Goal: Complete application form: Complete application form

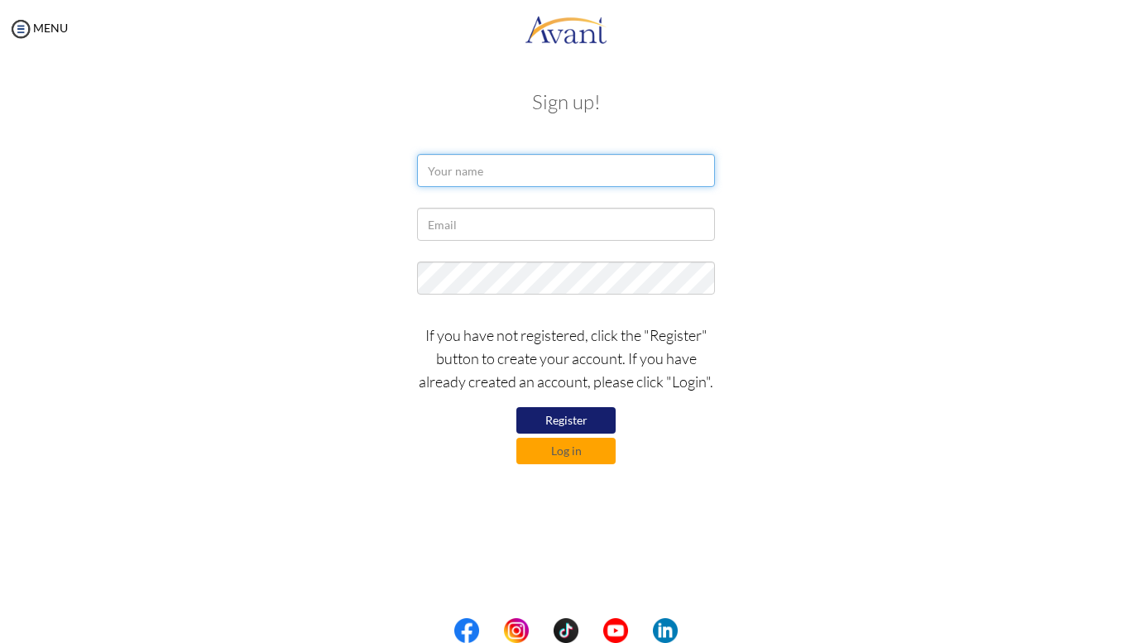
click at [499, 166] on input "text" at bounding box center [566, 170] width 298 height 33
type input "[PERSON_NAME]"
drag, startPoint x: 473, startPoint y: 205, endPoint x: 470, endPoint y: 222, distance: 16.7
click at [470, 222] on form "[PERSON_NAME] If you have not registered, click the "Register" button to create…" at bounding box center [565, 309] width 943 height 310
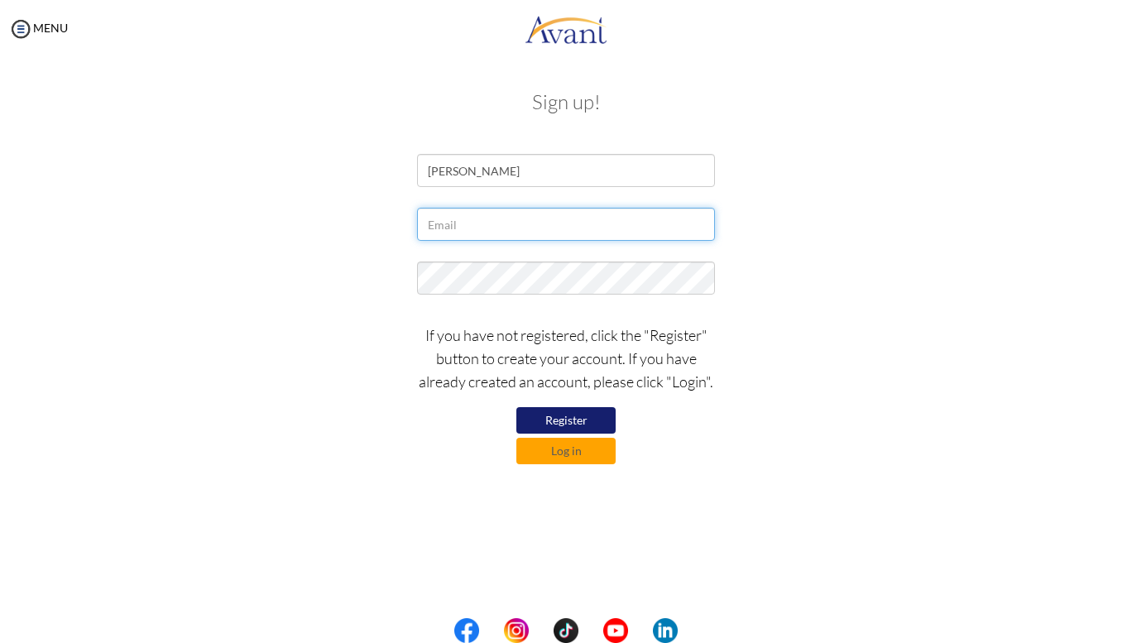
click at [470, 222] on input "text" at bounding box center [566, 224] width 298 height 33
type input "natnaelfasiln"
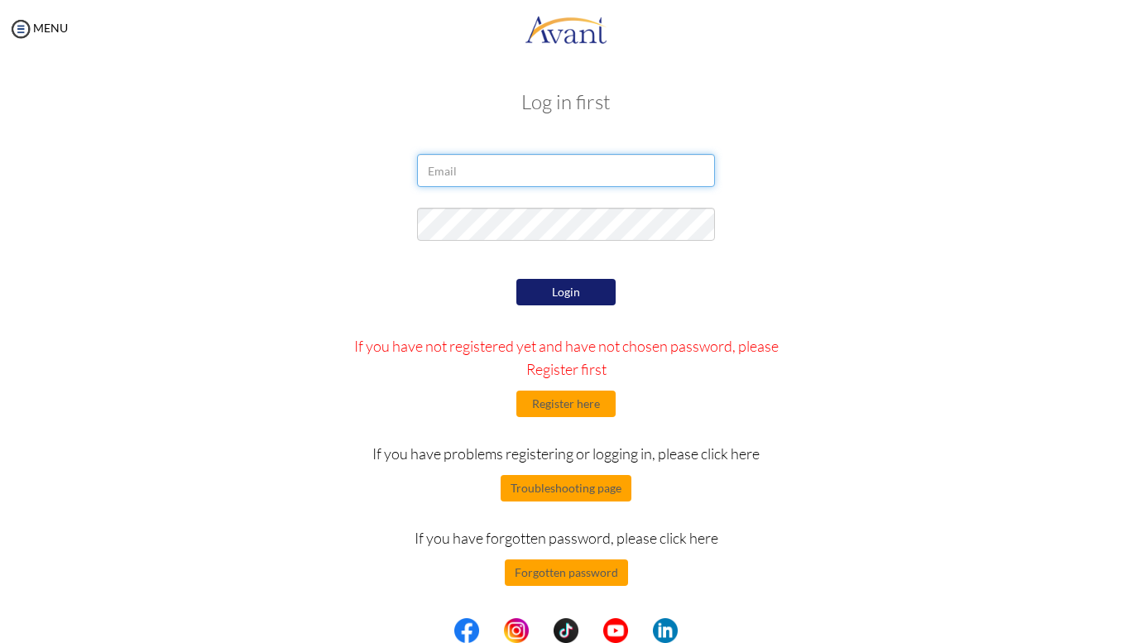
click at [516, 171] on input "email" at bounding box center [566, 170] width 298 height 33
type input "[EMAIL_ADDRESS][DOMAIN_NAME]"
click at [580, 295] on button "Login" at bounding box center [565, 292] width 99 height 26
click at [570, 404] on button "Register here" at bounding box center [565, 404] width 99 height 26
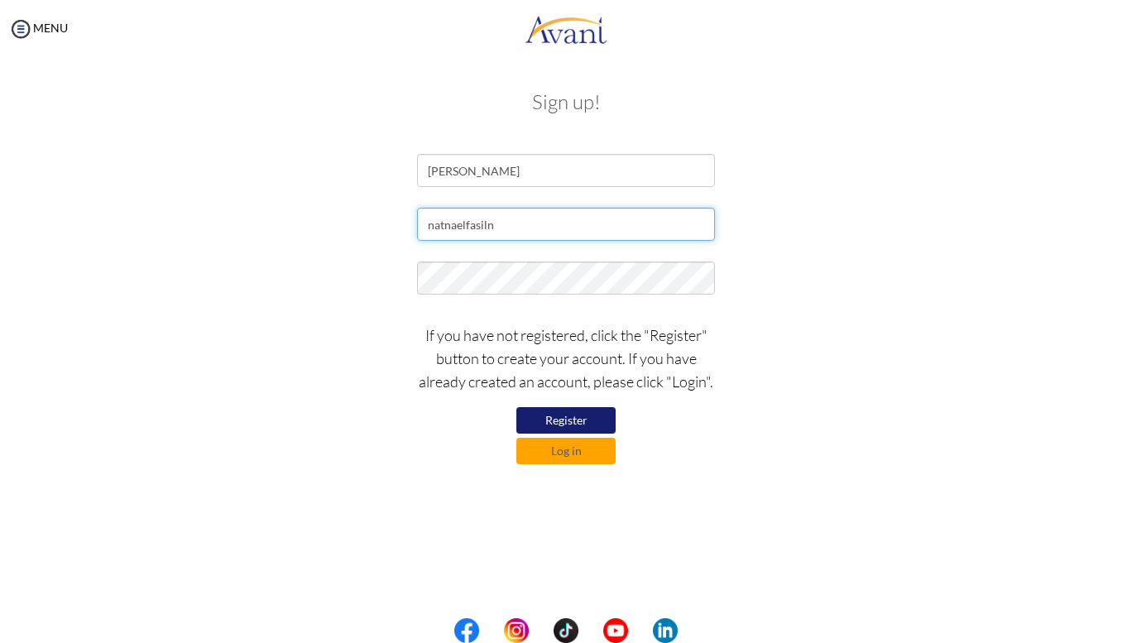
click at [499, 223] on input "natnaelfasiln" at bounding box center [566, 224] width 298 height 33
click at [564, 420] on button "Register" at bounding box center [565, 420] width 99 height 26
click at [506, 226] on input "natnaelfasiln" at bounding box center [566, 224] width 298 height 33
type input "[EMAIL_ADDRESS][DOMAIN_NAME]"
click at [589, 418] on button "Register" at bounding box center [565, 420] width 99 height 26
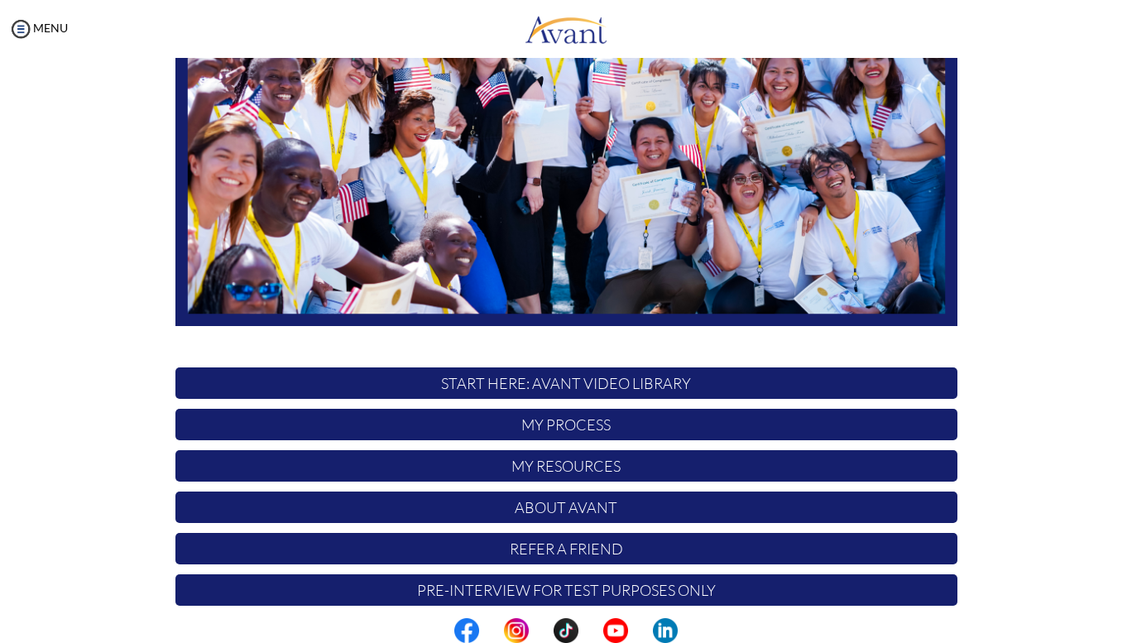
scroll to position [276, 0]
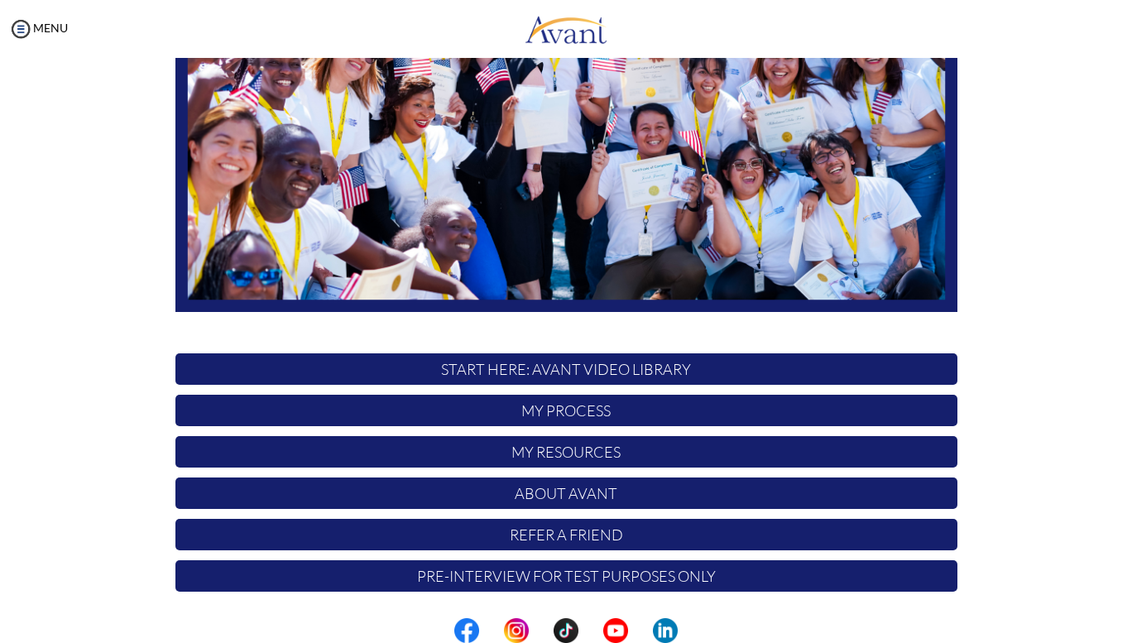
click at [658, 367] on p "START HERE: Avant Video Library" at bounding box center [566, 368] width 782 height 31
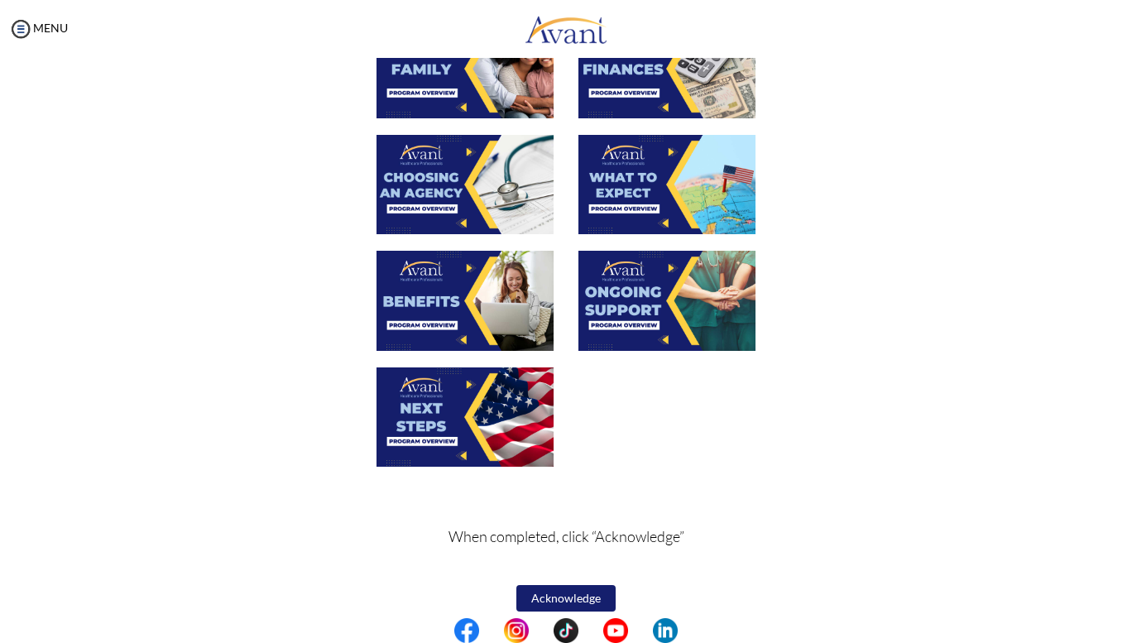
scroll to position [495, 0]
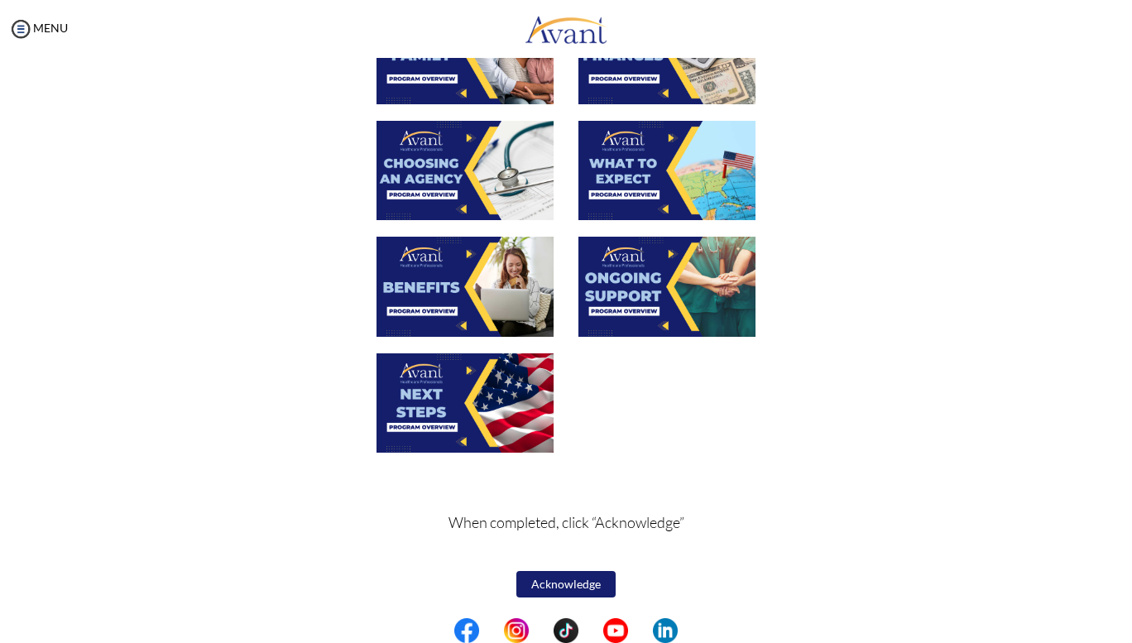
click at [578, 586] on button "Acknowledge" at bounding box center [565, 584] width 99 height 26
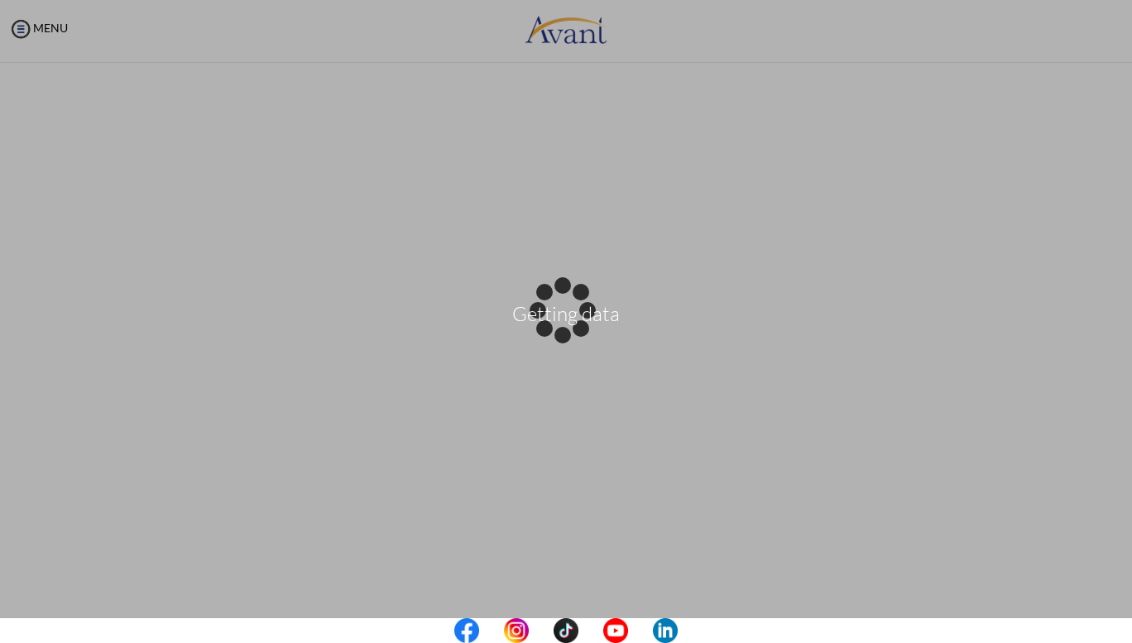
scroll to position [0, 0]
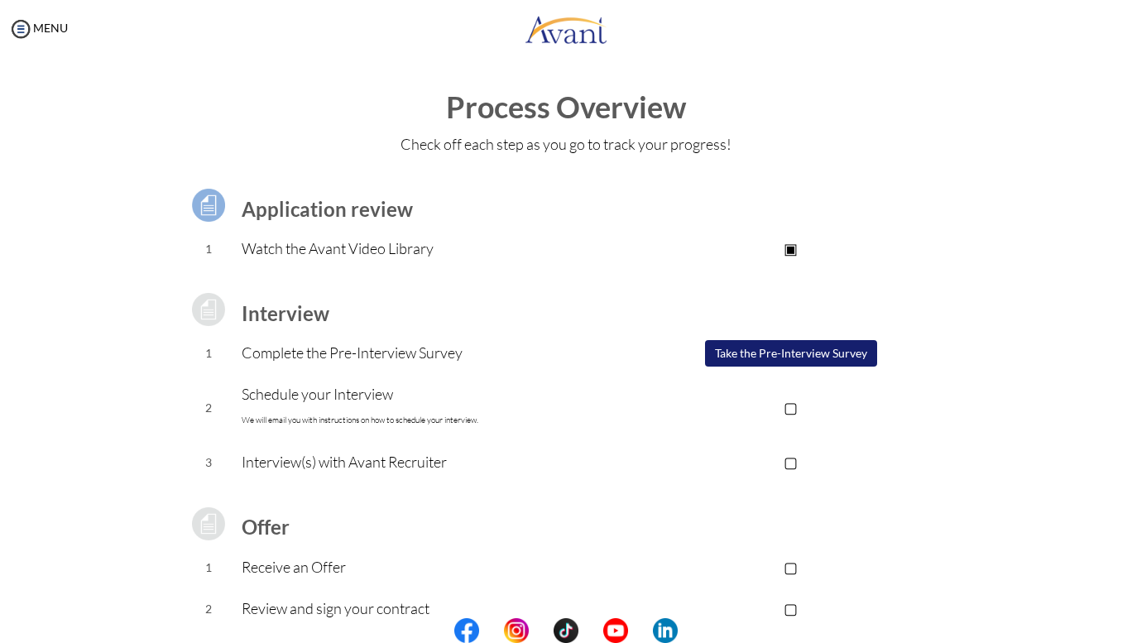
click at [631, 461] on p "▢" at bounding box center [791, 461] width 332 height 23
click at [730, 346] on button "Take the Pre-Interview Survey" at bounding box center [791, 353] width 172 height 26
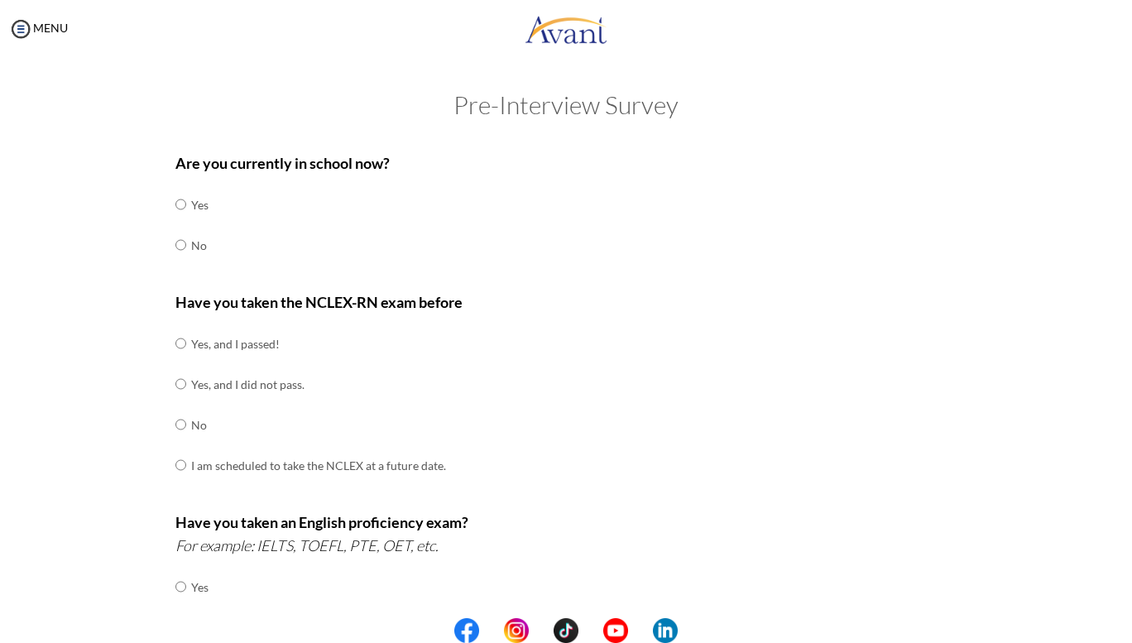
click at [167, 240] on div "Are you currently in school now? Yes No Have you taken the NCLEX-RN exam before…" at bounding box center [566, 580] width 807 height 875
click at [186, 245] on td at bounding box center [188, 245] width 5 height 41
click at [175, 245] on input "radio" at bounding box center [180, 244] width 11 height 33
radio input "true"
click at [175, 420] on input "radio" at bounding box center [180, 424] width 11 height 33
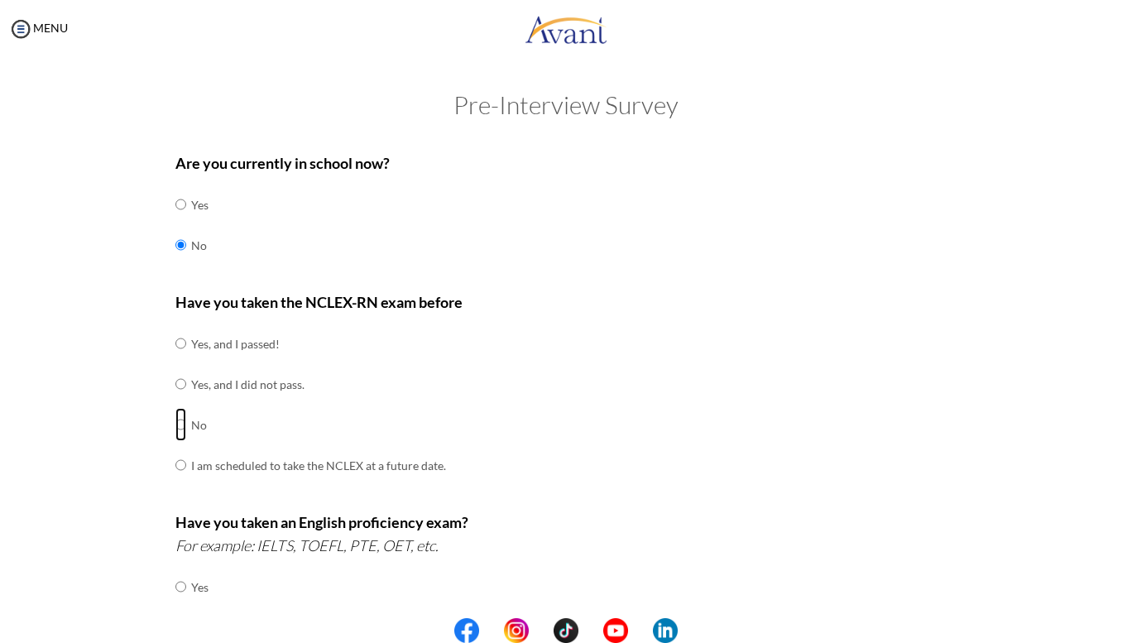
radio input "true"
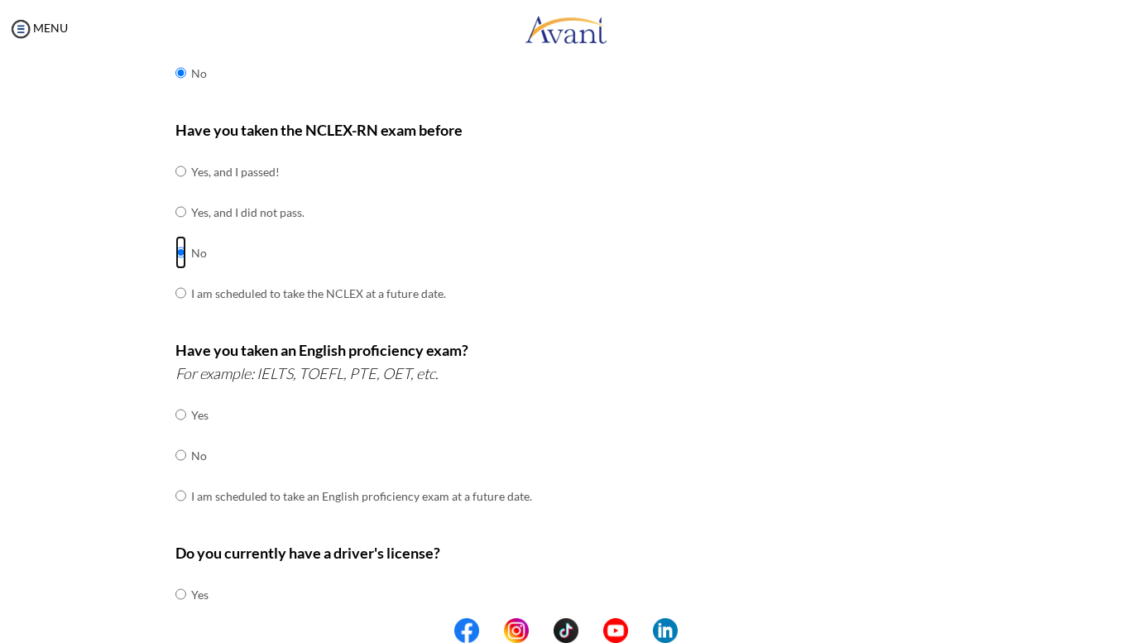
scroll to position [173, 0]
click at [175, 487] on input "radio" at bounding box center [180, 494] width 11 height 33
radio input "true"
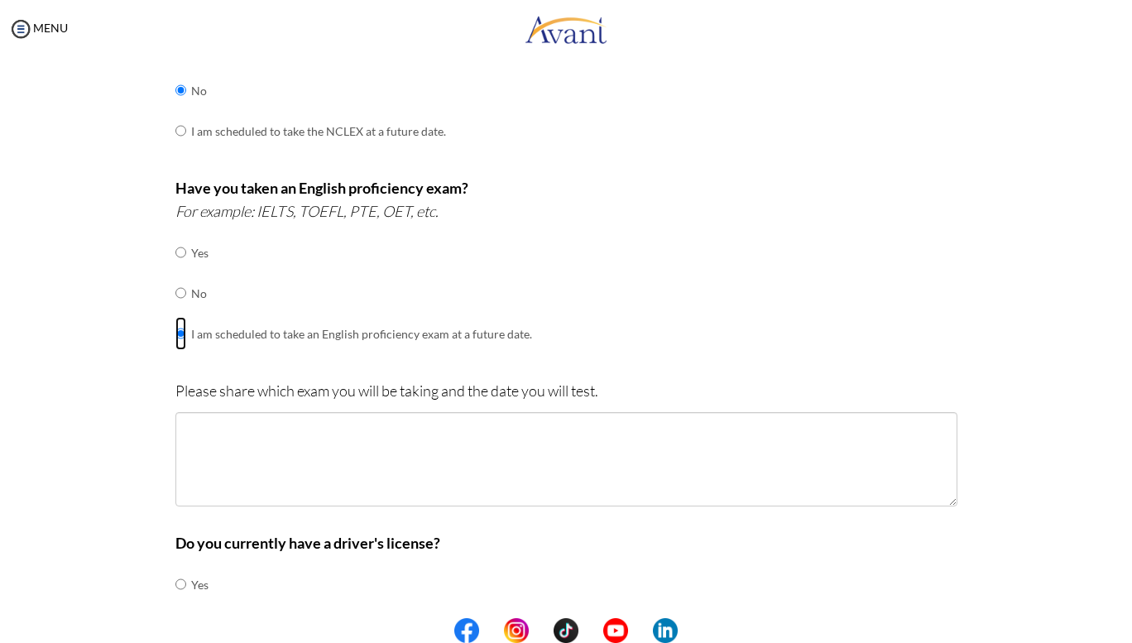
scroll to position [354, 0]
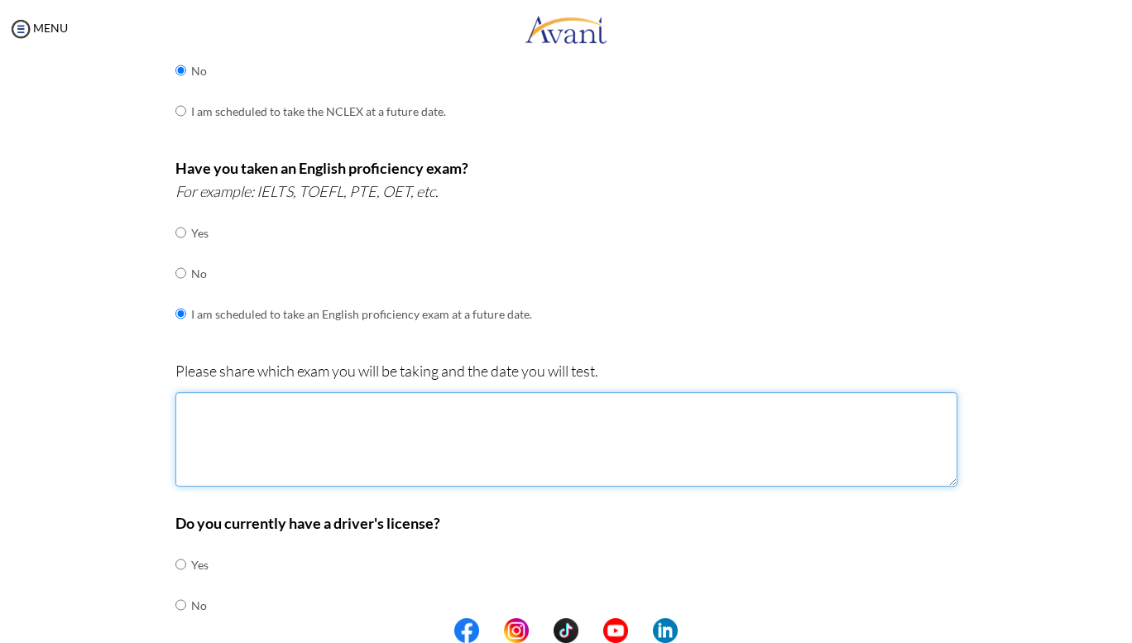
click at [578, 439] on textarea at bounding box center [566, 439] width 782 height 94
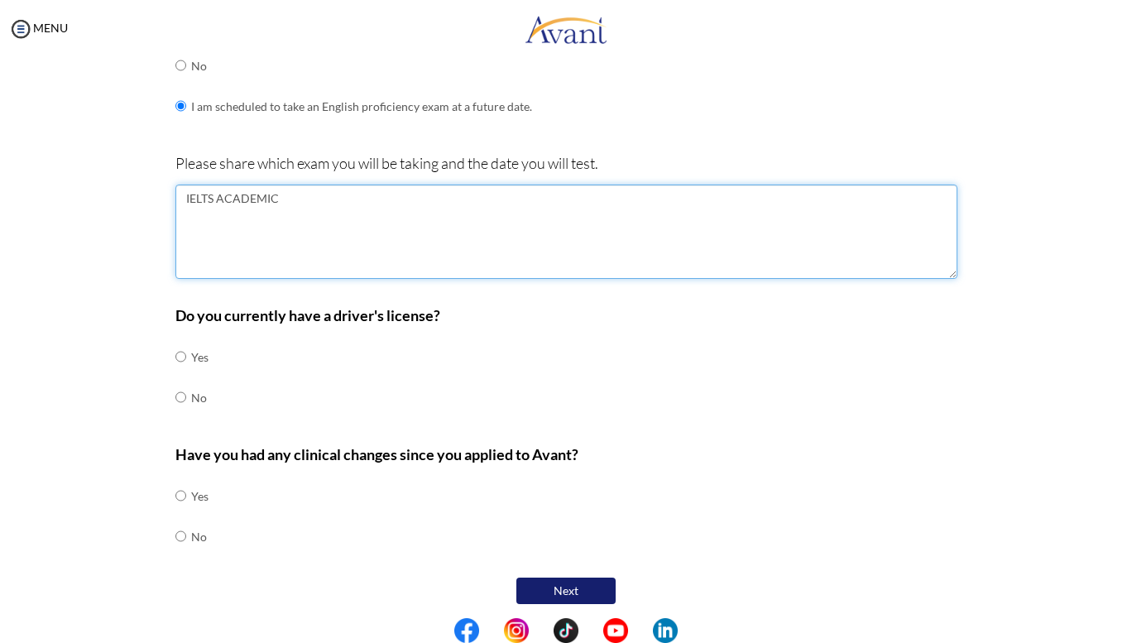
scroll to position [563, 0]
type textarea "IELTS ACADEMIC"
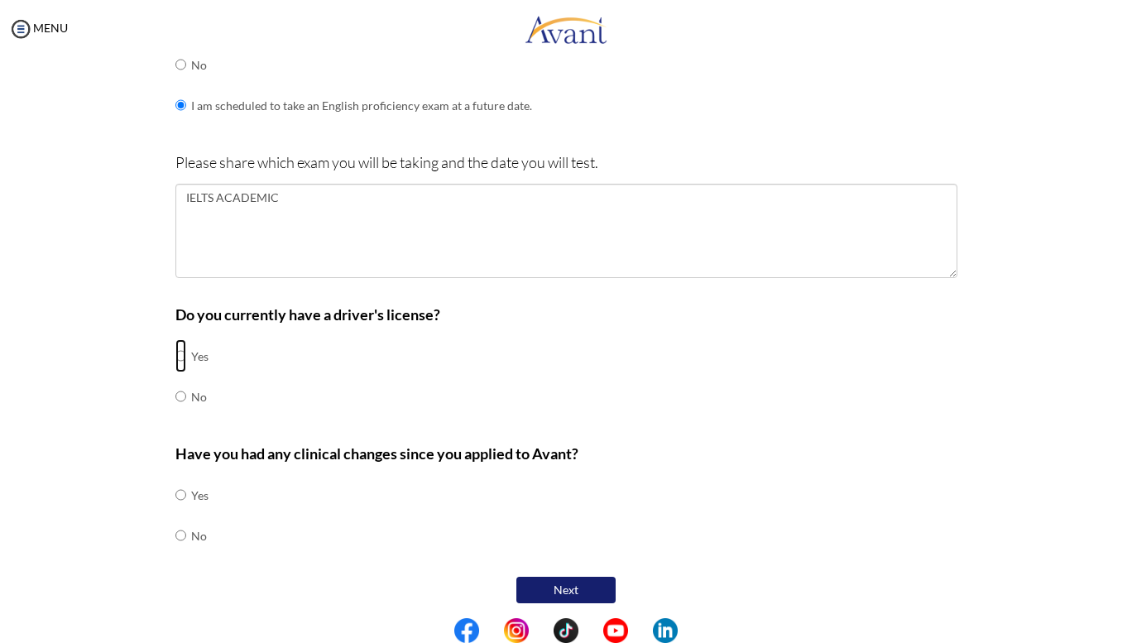
click at [177, 353] on input "radio" at bounding box center [180, 355] width 11 height 33
radio input "true"
click at [175, 531] on input "radio" at bounding box center [180, 535] width 11 height 33
radio input "true"
click at [534, 579] on button "Next" at bounding box center [565, 590] width 99 height 26
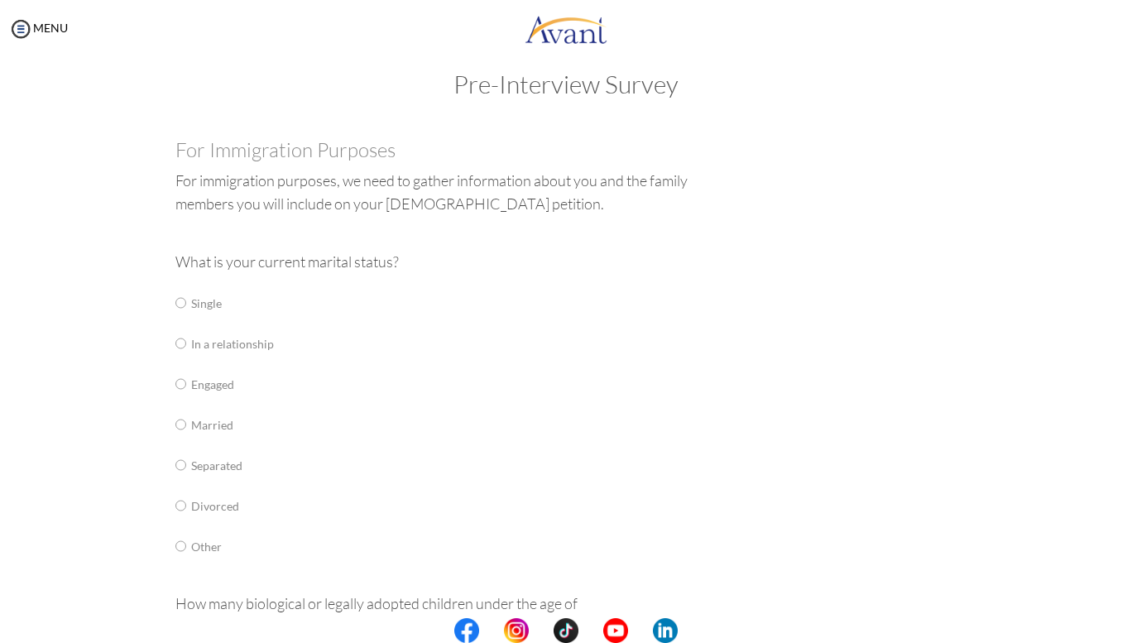
scroll to position [33, 0]
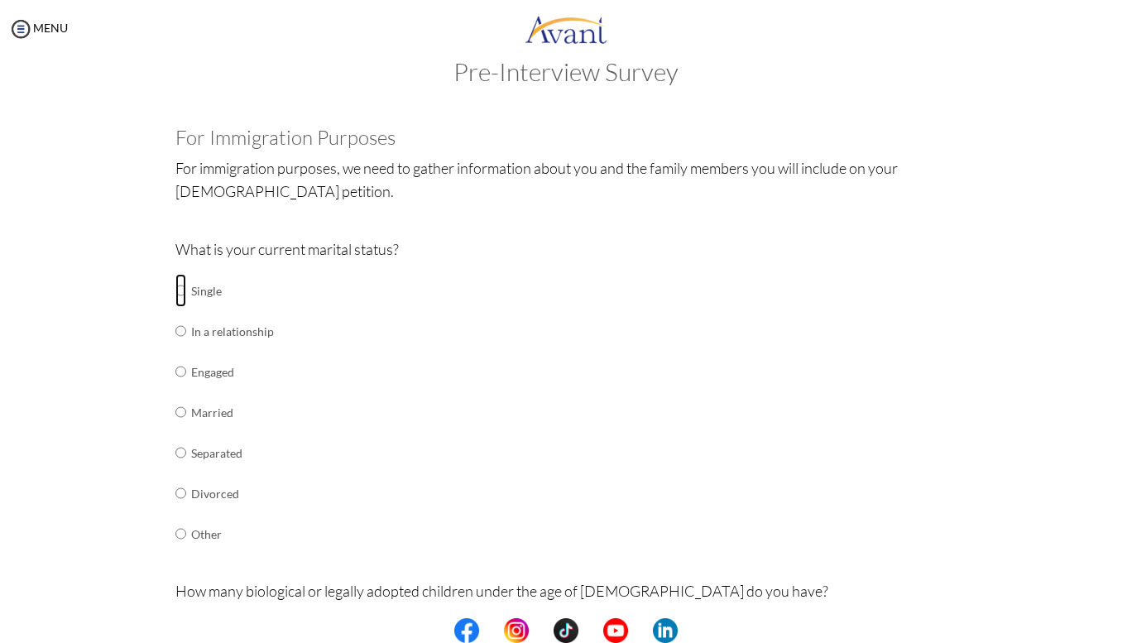
click at [175, 289] on input "radio" at bounding box center [180, 290] width 11 height 33
radio input "true"
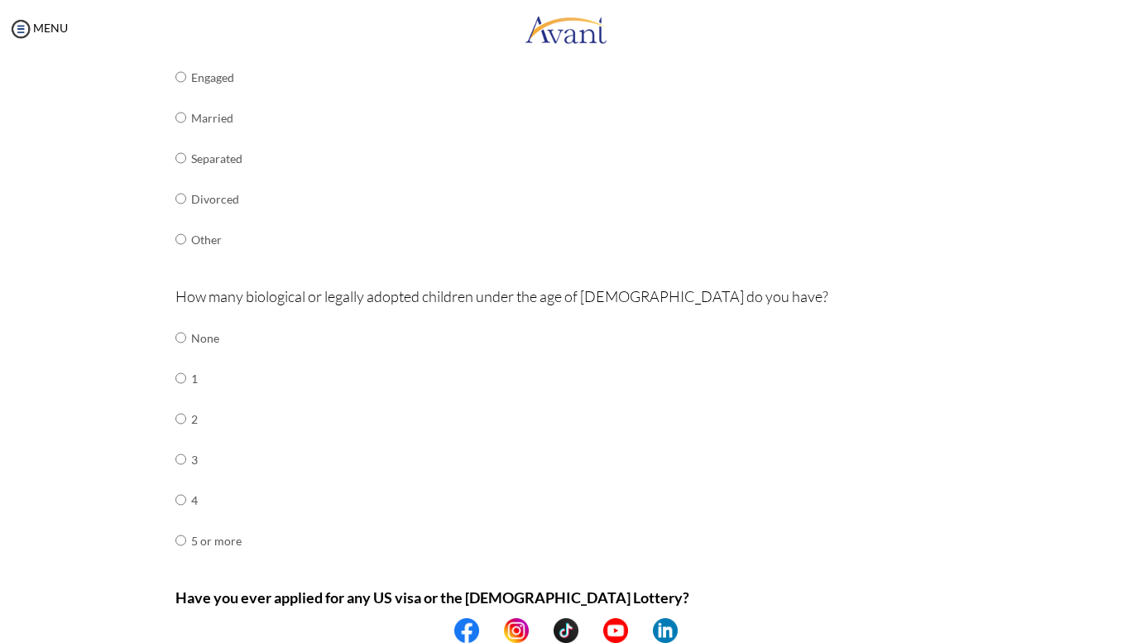
scroll to position [340, 0]
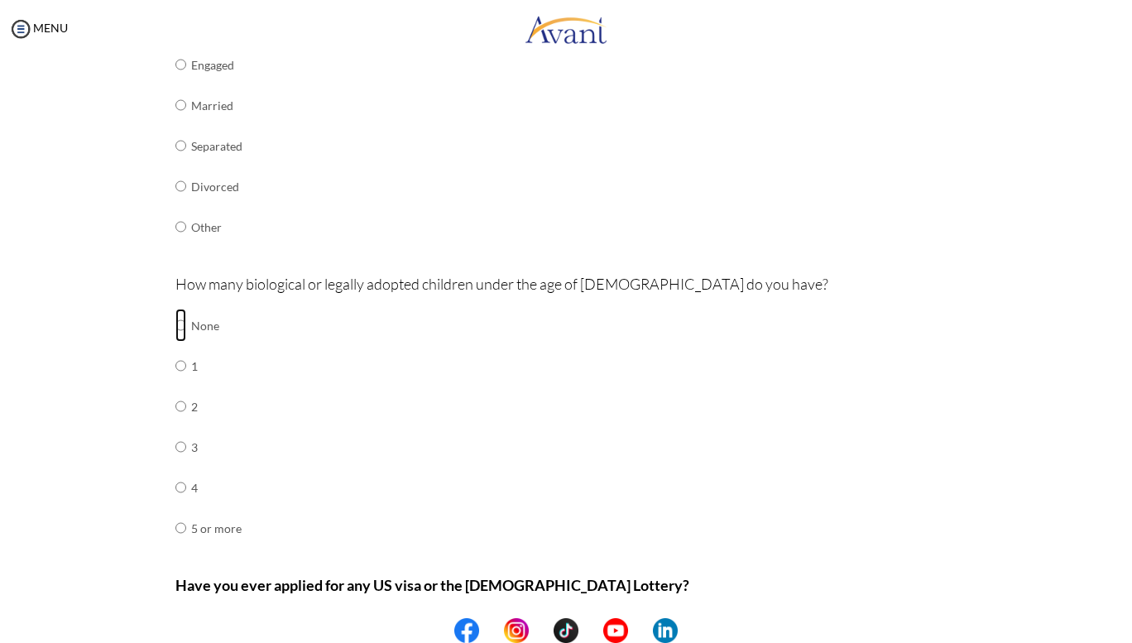
click at [175, 319] on input "radio" at bounding box center [180, 325] width 11 height 33
radio input "true"
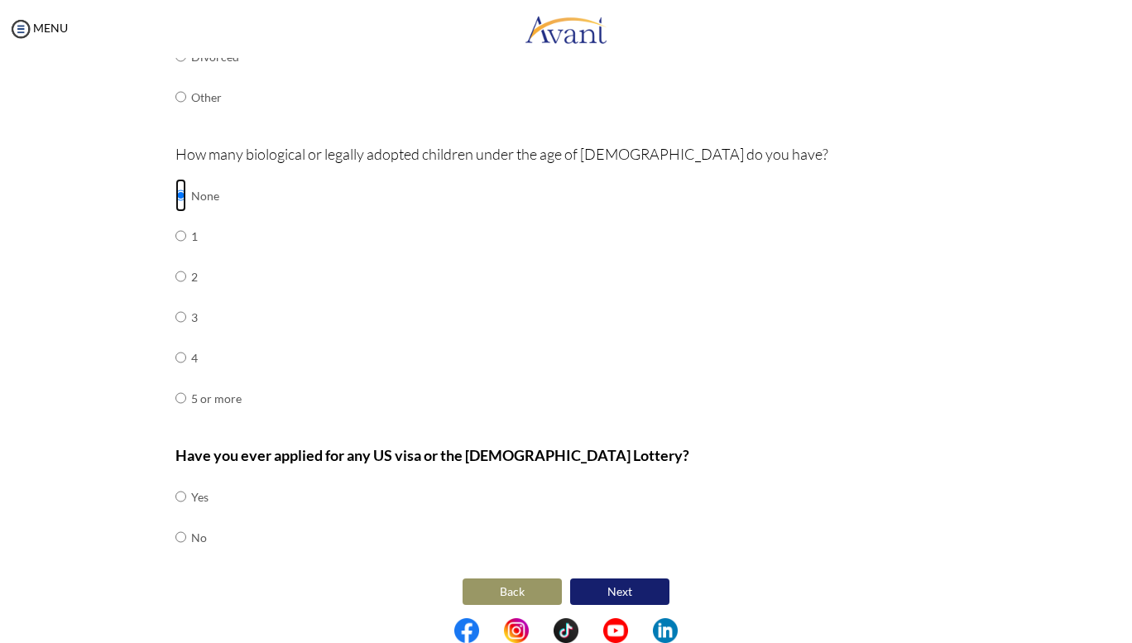
scroll to position [472, 0]
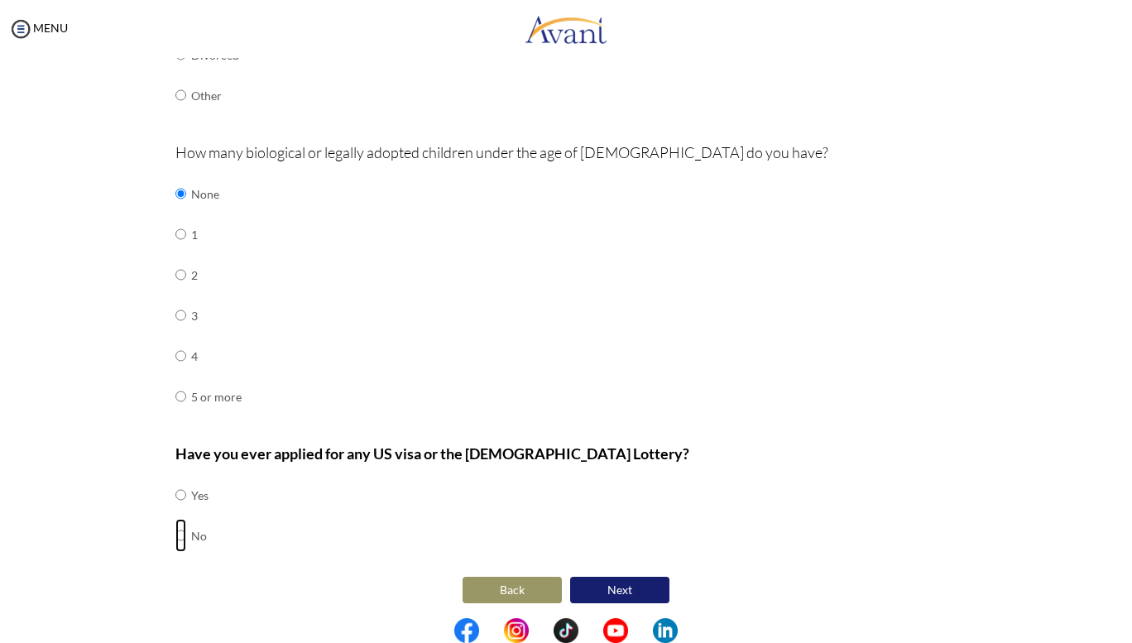
click at [175, 528] on input "radio" at bounding box center [180, 535] width 11 height 33
radio input "true"
click at [606, 583] on button "Next" at bounding box center [619, 590] width 99 height 26
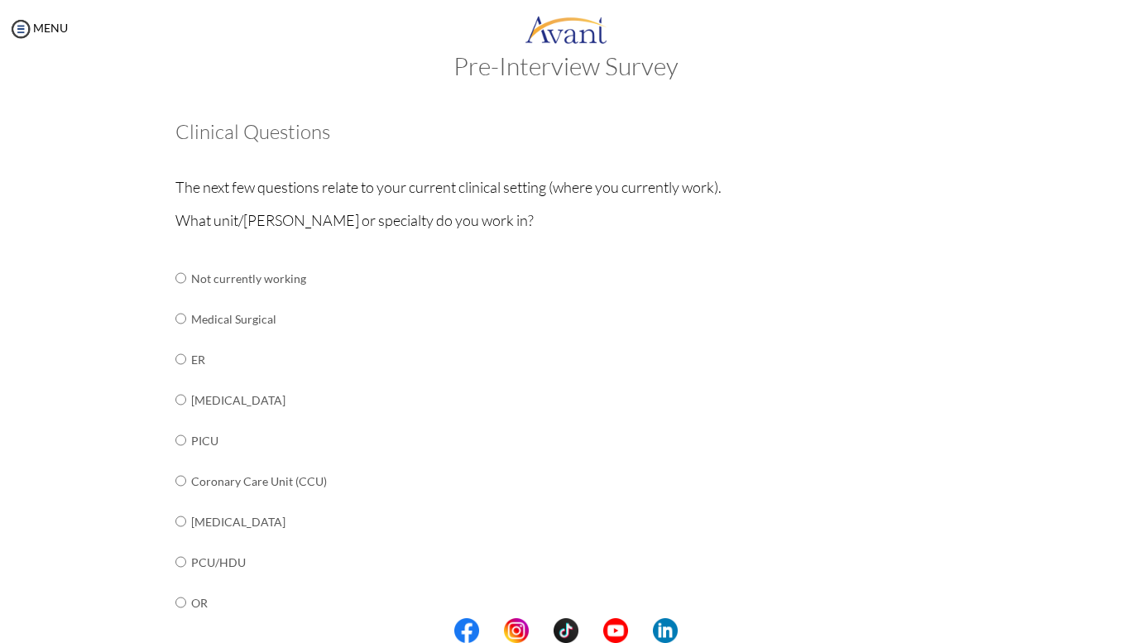
scroll to position [41, 0]
click at [178, 479] on input "radio" at bounding box center [180, 479] width 11 height 33
radio input "true"
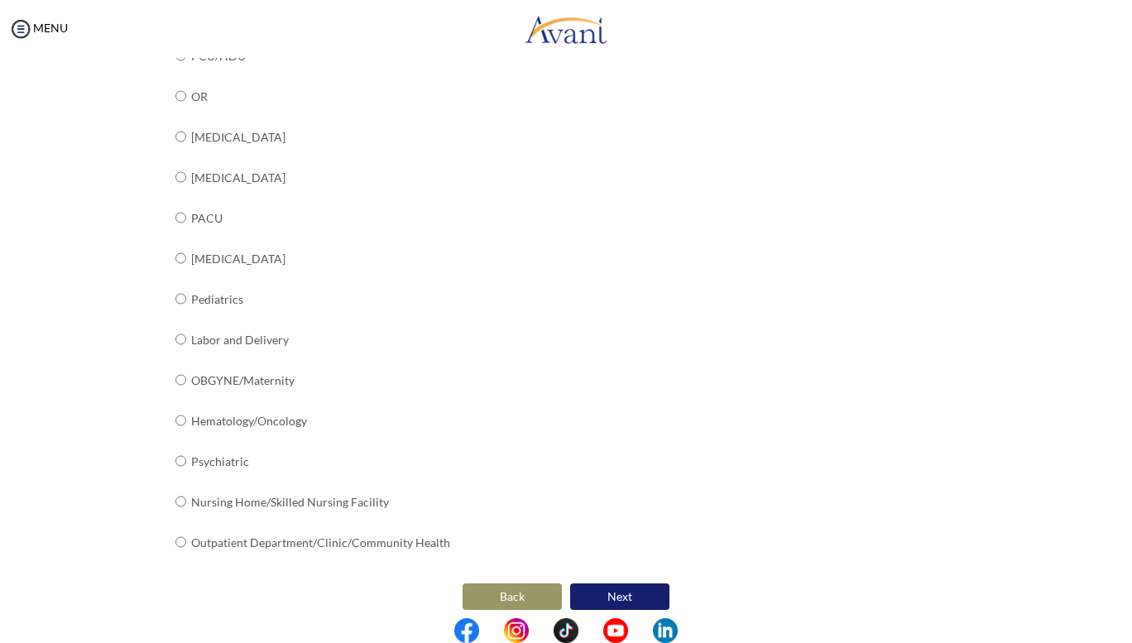
scroll to position [549, 0]
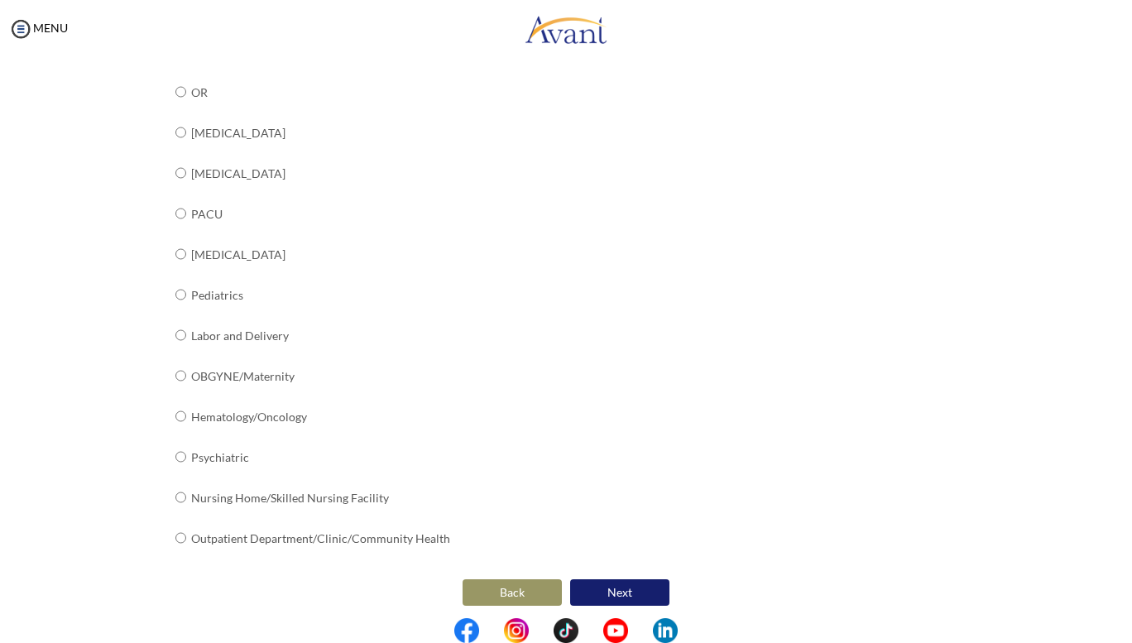
click at [607, 590] on button "Next" at bounding box center [619, 592] width 99 height 26
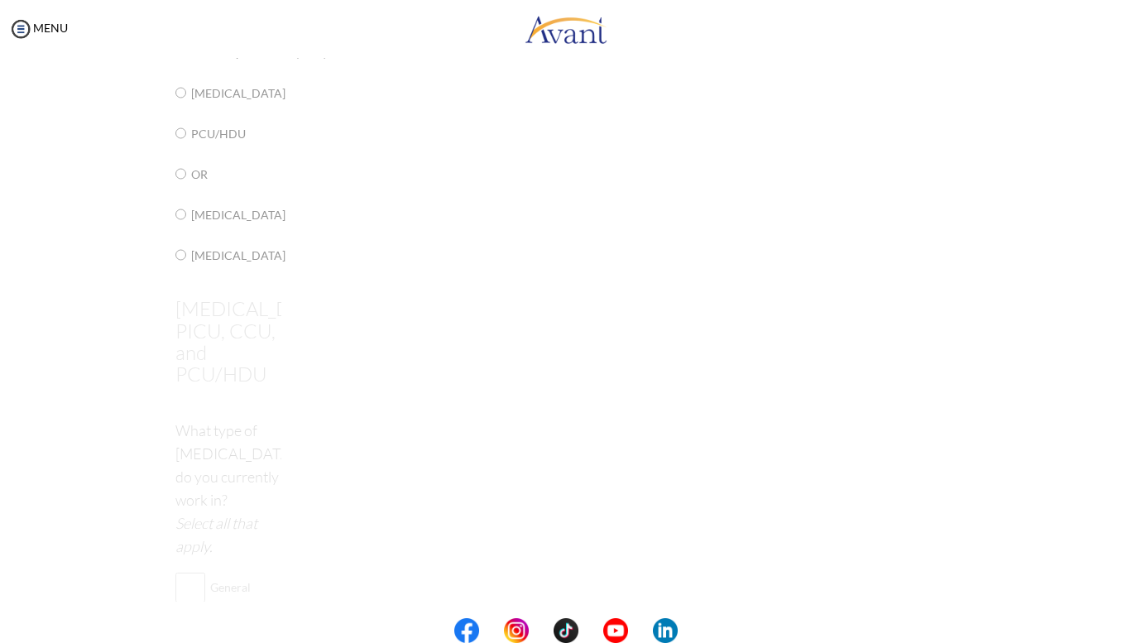
scroll to position [33, 0]
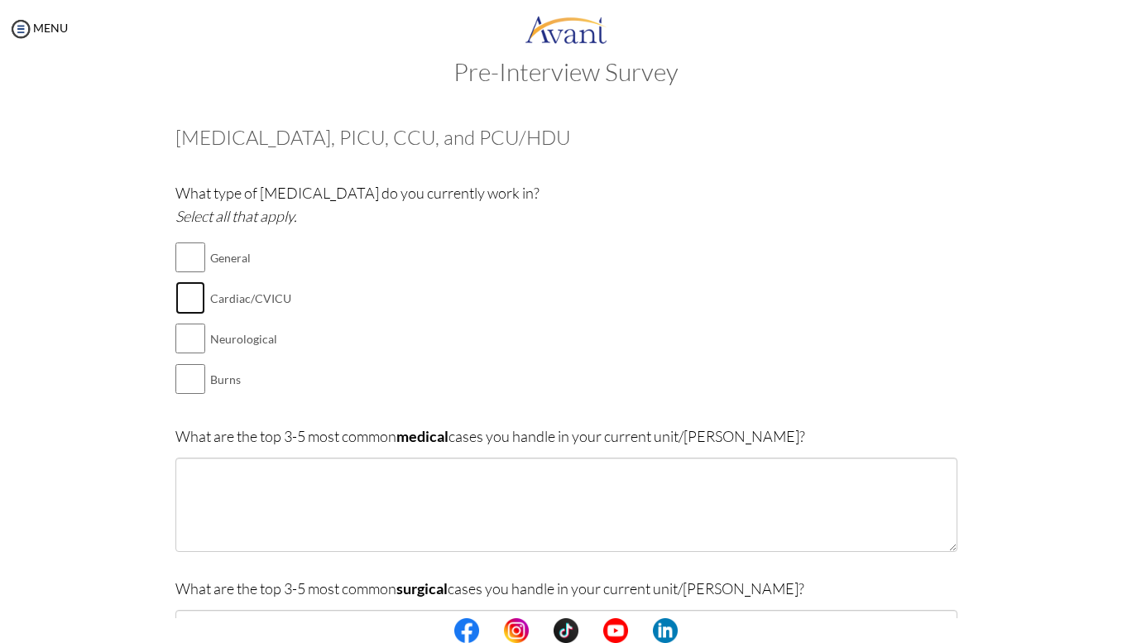
click at [175, 292] on input "checkbox" at bounding box center [190, 297] width 30 height 33
checkbox input "true"
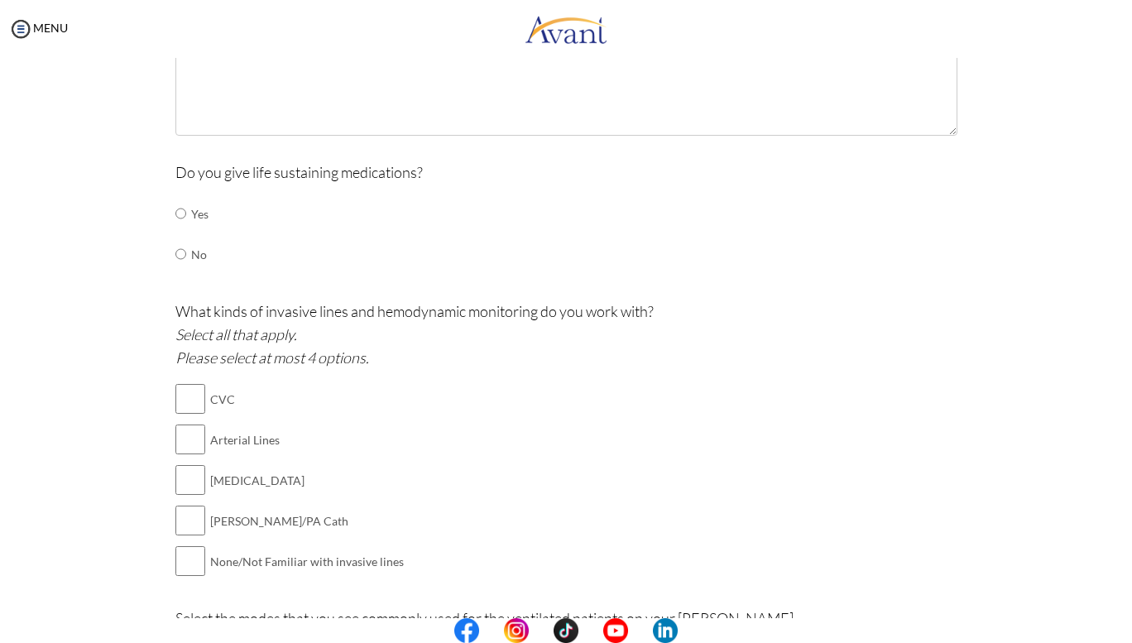
scroll to position [606, 0]
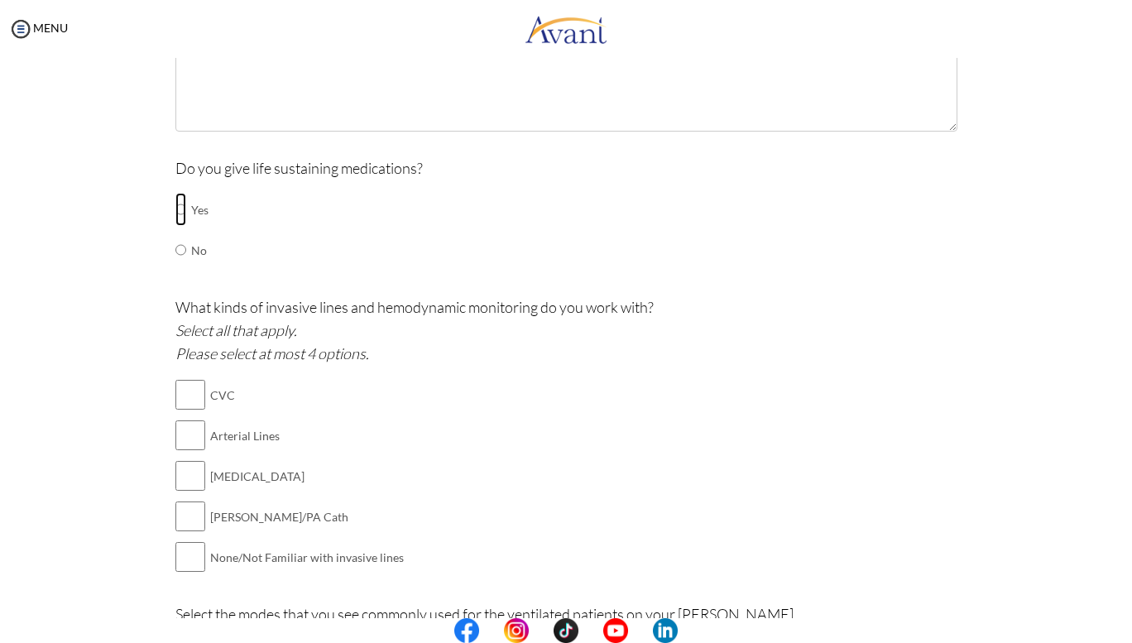
click at [175, 204] on input "radio" at bounding box center [180, 209] width 11 height 33
radio input "true"
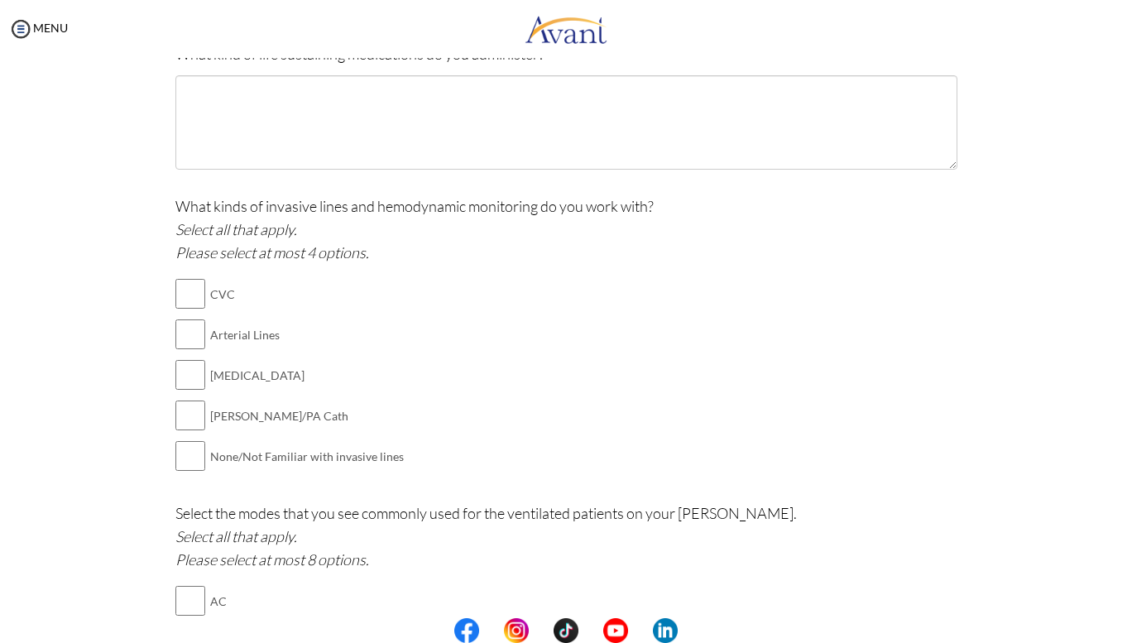
scroll to position [886, 0]
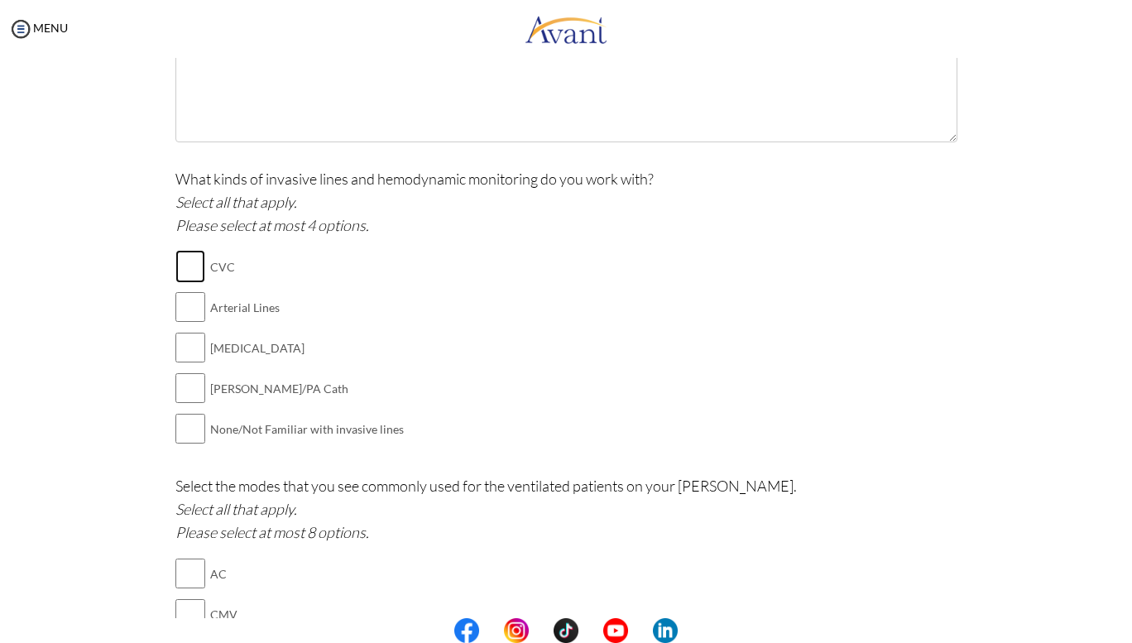
click at [192, 259] on input "checkbox" at bounding box center [190, 266] width 30 height 33
checkbox input "true"
click at [188, 307] on input "checkbox" at bounding box center [190, 306] width 30 height 33
checkbox input "true"
click at [184, 346] on input "checkbox" at bounding box center [190, 347] width 30 height 33
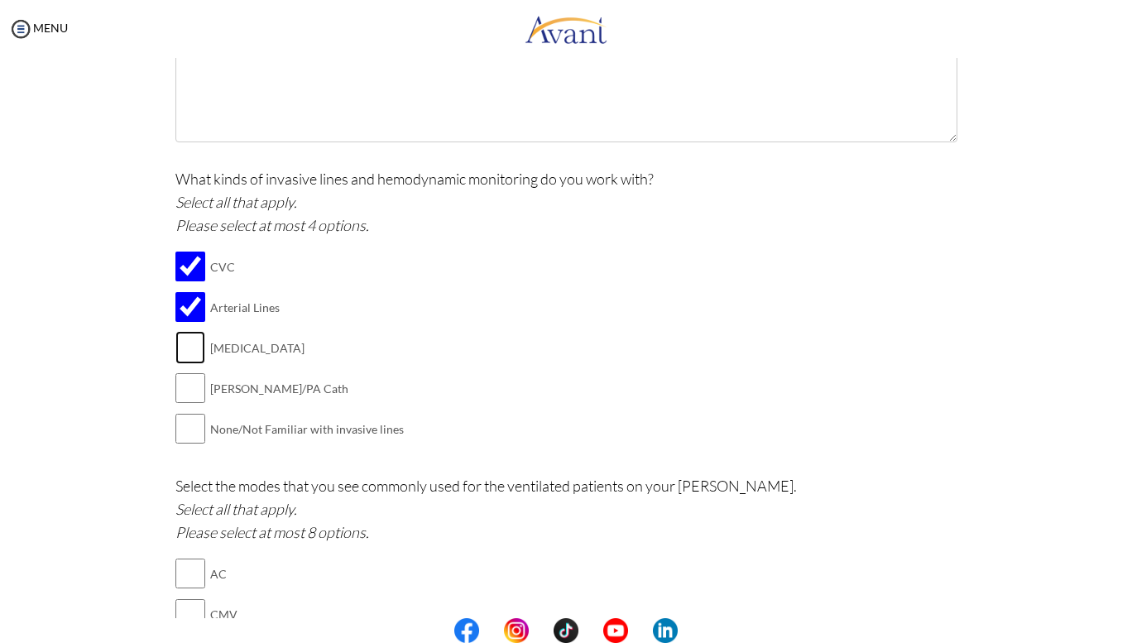
checkbox input "true"
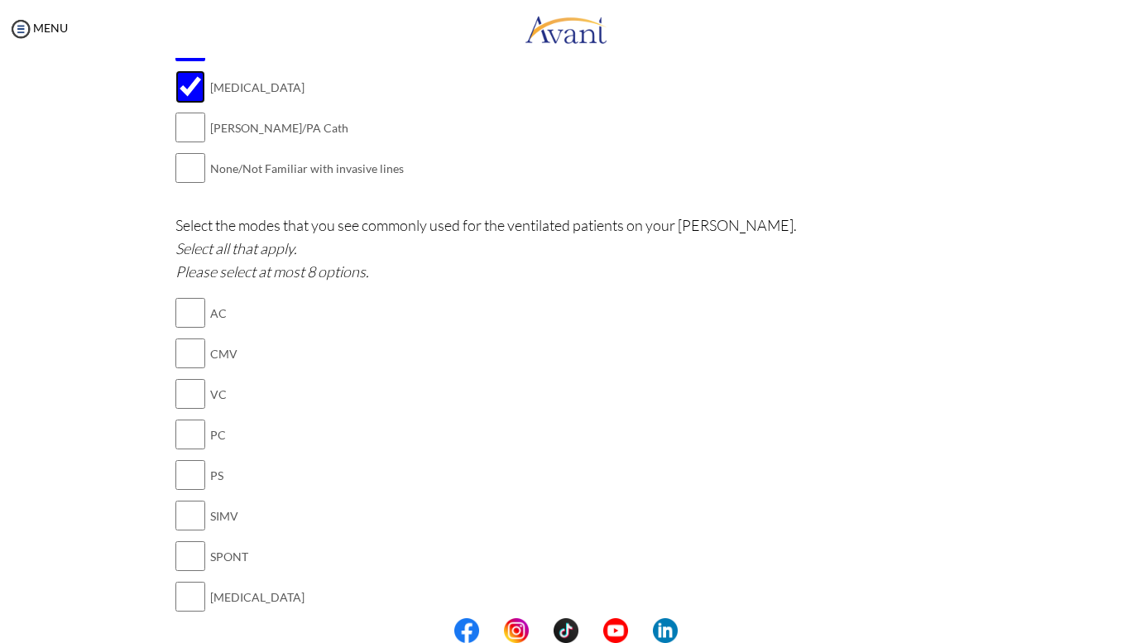
scroll to position [1161, 0]
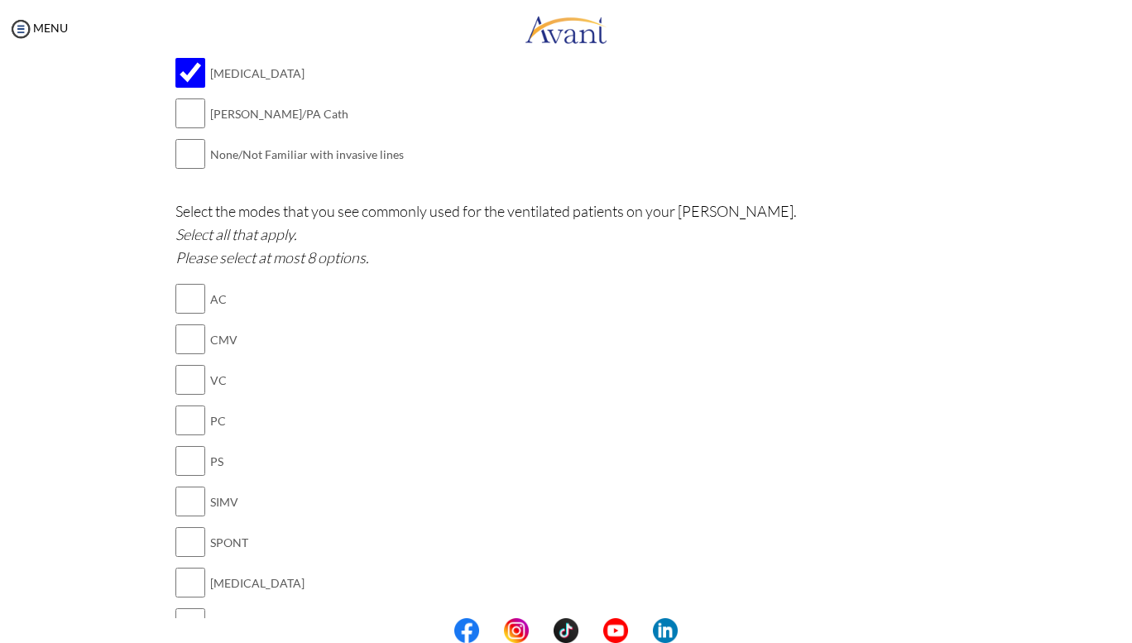
drag, startPoint x: 1116, startPoint y: 359, endPoint x: 1116, endPoint y: 377, distance: 18.2
click at [1116, 377] on div "My Status What is the next step? We would like you to watch the introductory vi…" at bounding box center [566, 379] width 1132 height 643
drag, startPoint x: 1116, startPoint y: 377, endPoint x: 1116, endPoint y: 396, distance: 19.0
click at [1116, 396] on div "My Status What is the next step? We would like you to watch the introductory vi…" at bounding box center [566, 379] width 1132 height 643
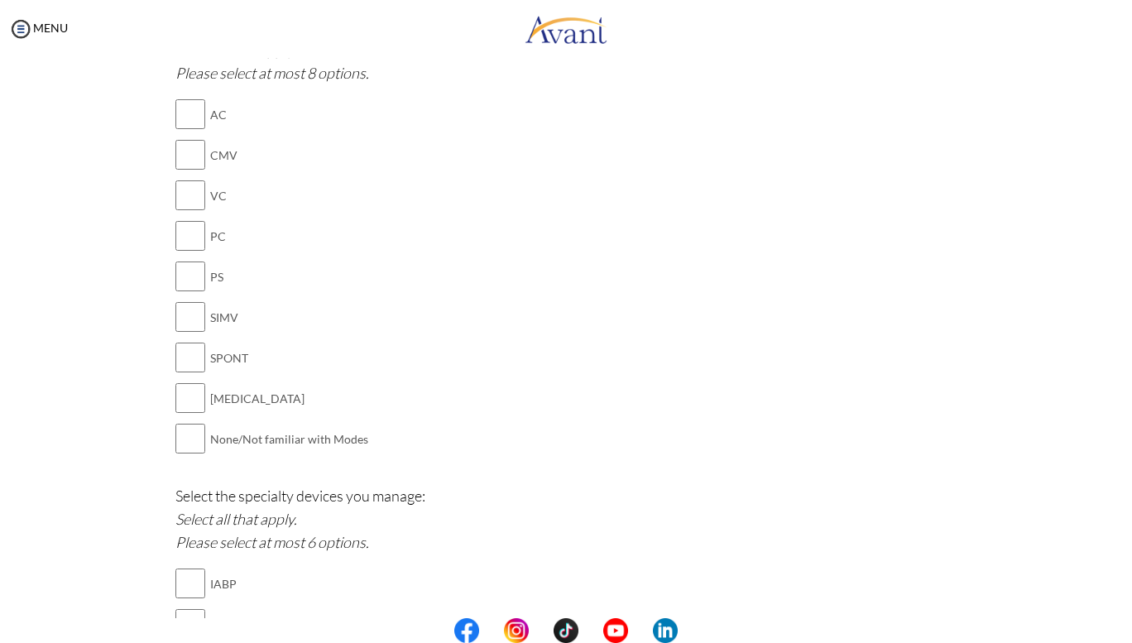
scroll to position [1350, 0]
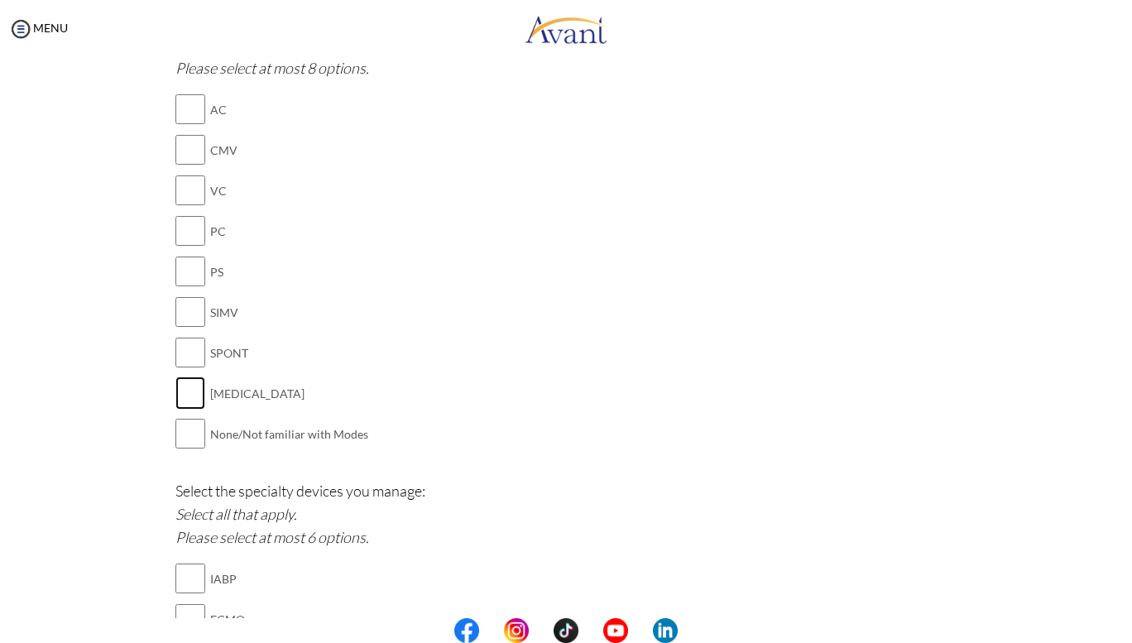
click at [182, 389] on input "checkbox" at bounding box center [190, 393] width 30 height 33
checkbox input "true"
click at [187, 337] on input "checkbox" at bounding box center [190, 352] width 30 height 33
checkbox input "true"
click at [189, 296] on input "checkbox" at bounding box center [190, 311] width 30 height 33
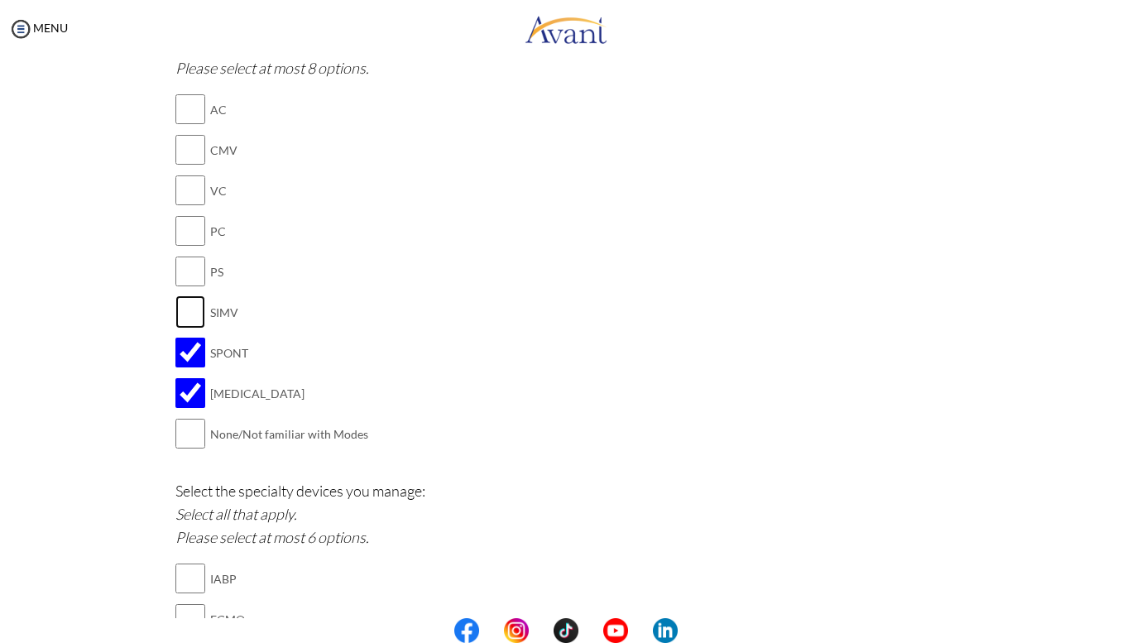
checkbox input "true"
click at [183, 186] on input "checkbox" at bounding box center [190, 190] width 30 height 33
checkbox input "true"
click at [182, 101] on input "checkbox" at bounding box center [190, 109] width 30 height 33
checkbox input "true"
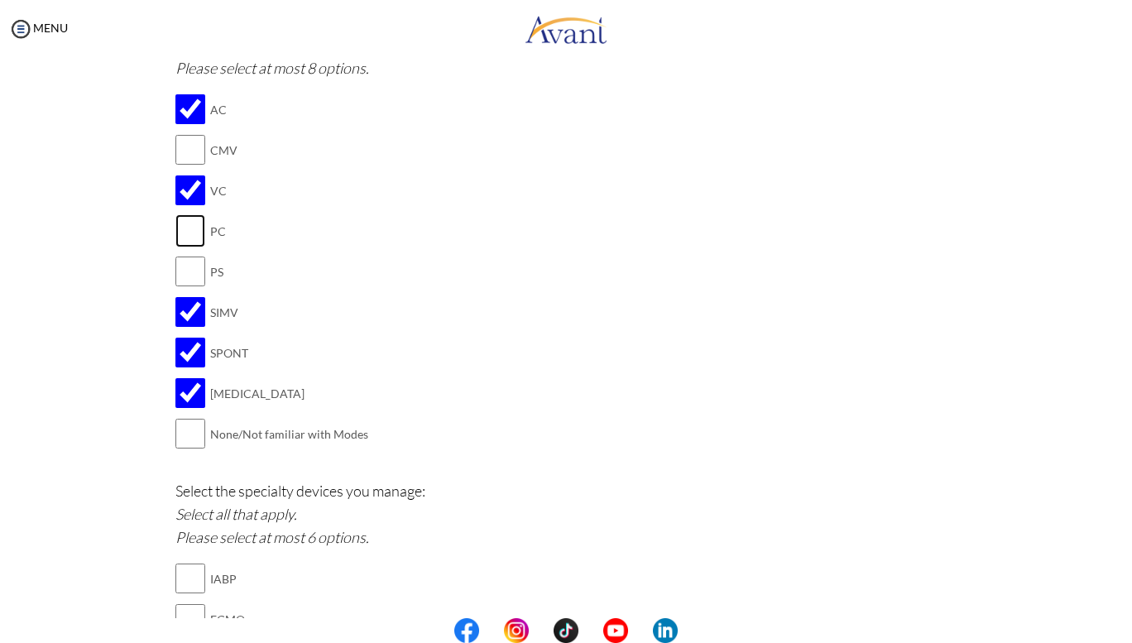
click at [189, 221] on input "checkbox" at bounding box center [190, 230] width 30 height 33
checkbox input "true"
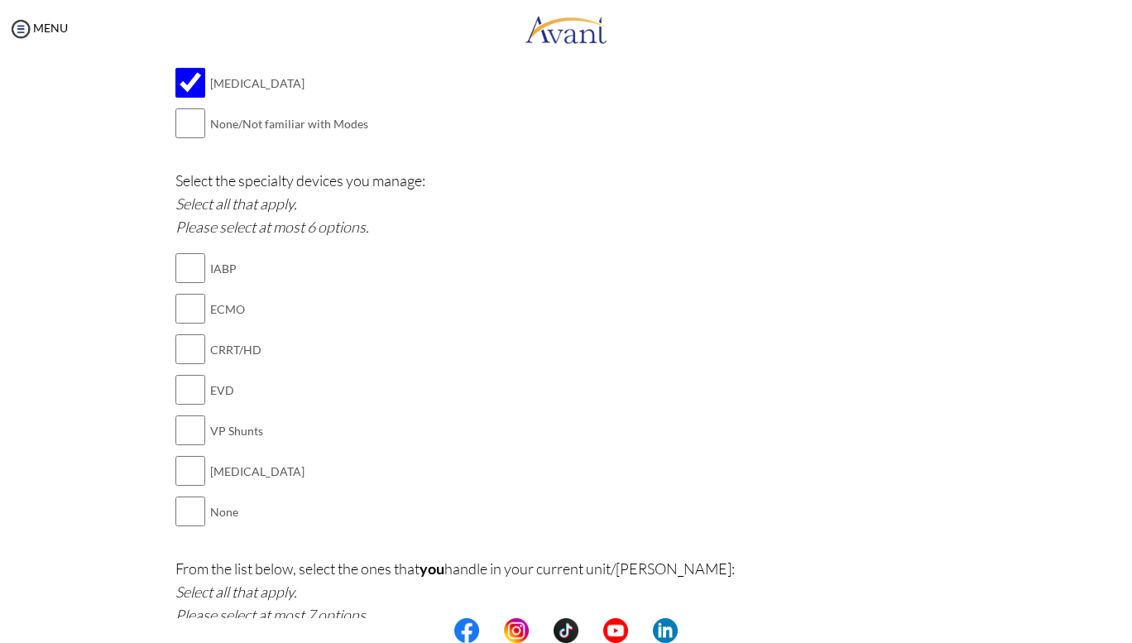
scroll to position [1688, 0]
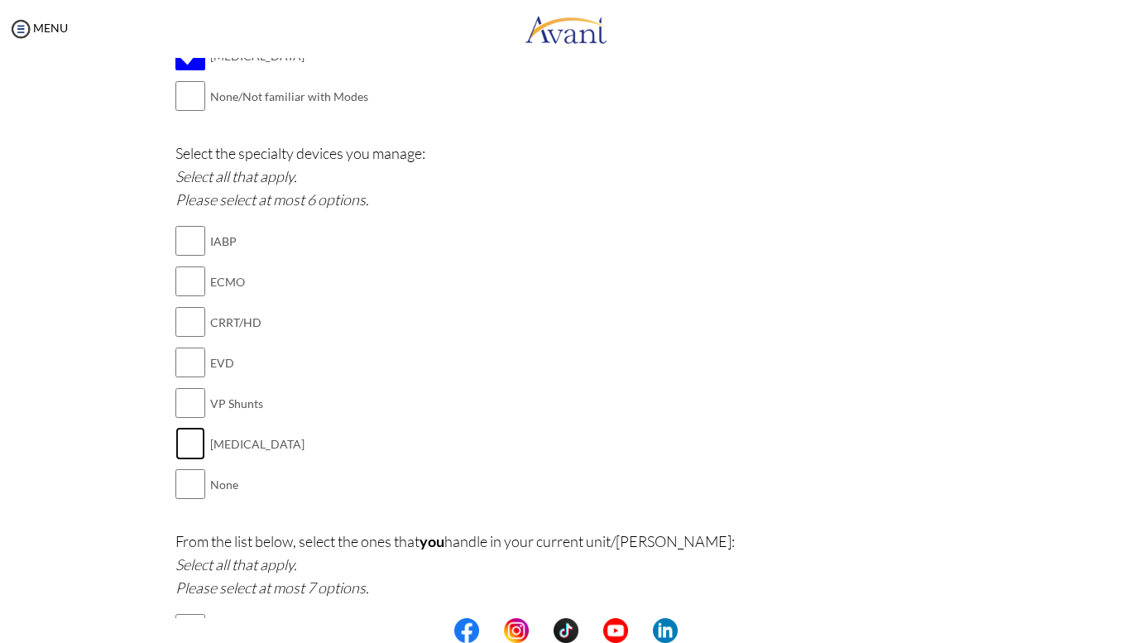
click at [179, 437] on input "checkbox" at bounding box center [190, 443] width 30 height 33
checkbox input "true"
click at [184, 355] on input "checkbox" at bounding box center [190, 362] width 30 height 33
checkbox input "true"
click at [188, 226] on input "checkbox" at bounding box center [190, 240] width 30 height 33
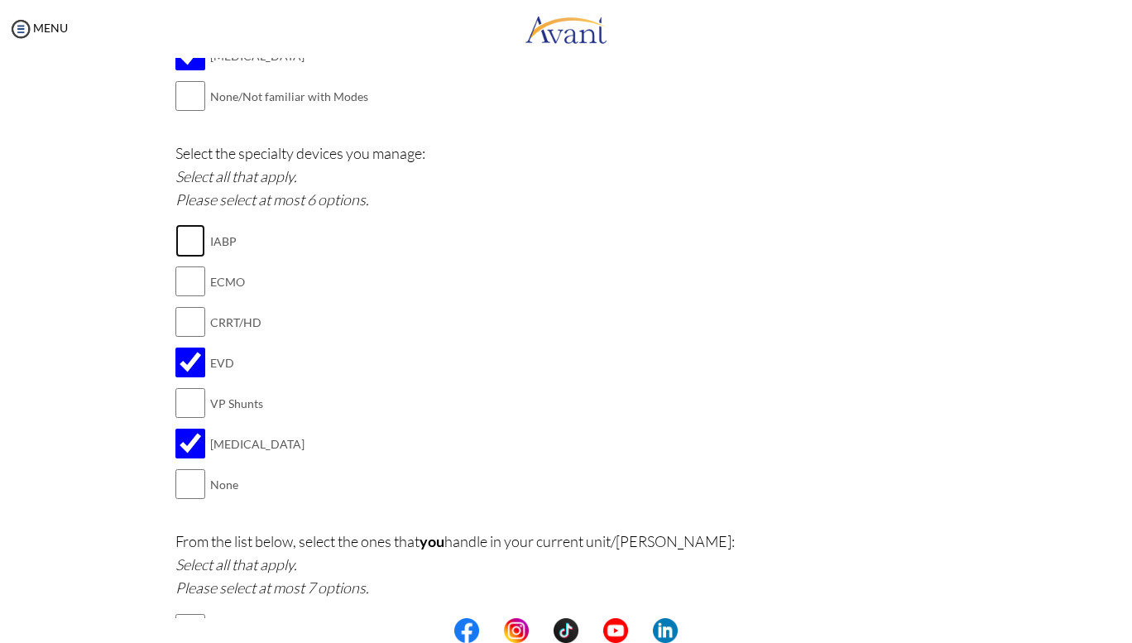
checkbox input "true"
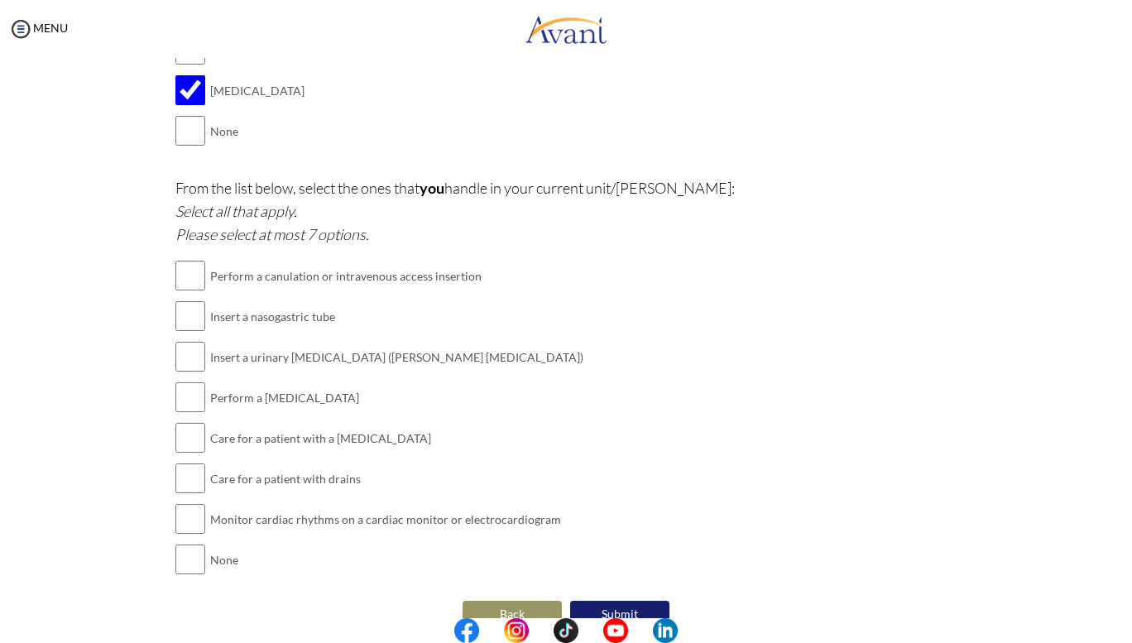
scroll to position [2056, 0]
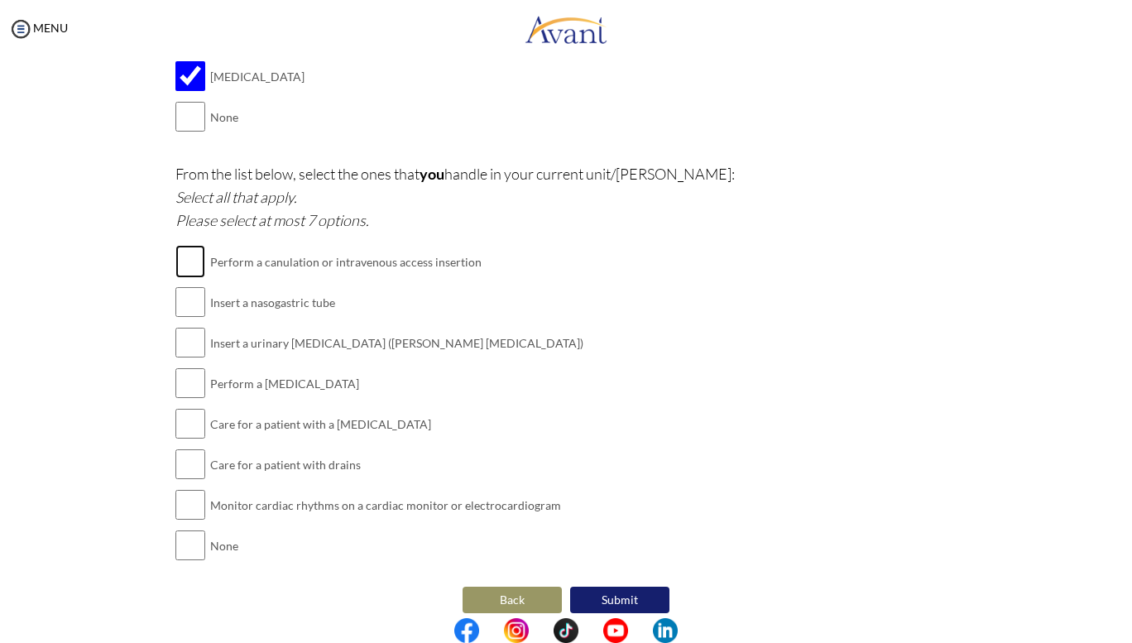
click at [188, 250] on input "checkbox" at bounding box center [190, 261] width 30 height 33
checkbox input "true"
click at [180, 285] on input "checkbox" at bounding box center [190, 301] width 30 height 33
checkbox input "true"
click at [187, 336] on input "checkbox" at bounding box center [190, 342] width 30 height 33
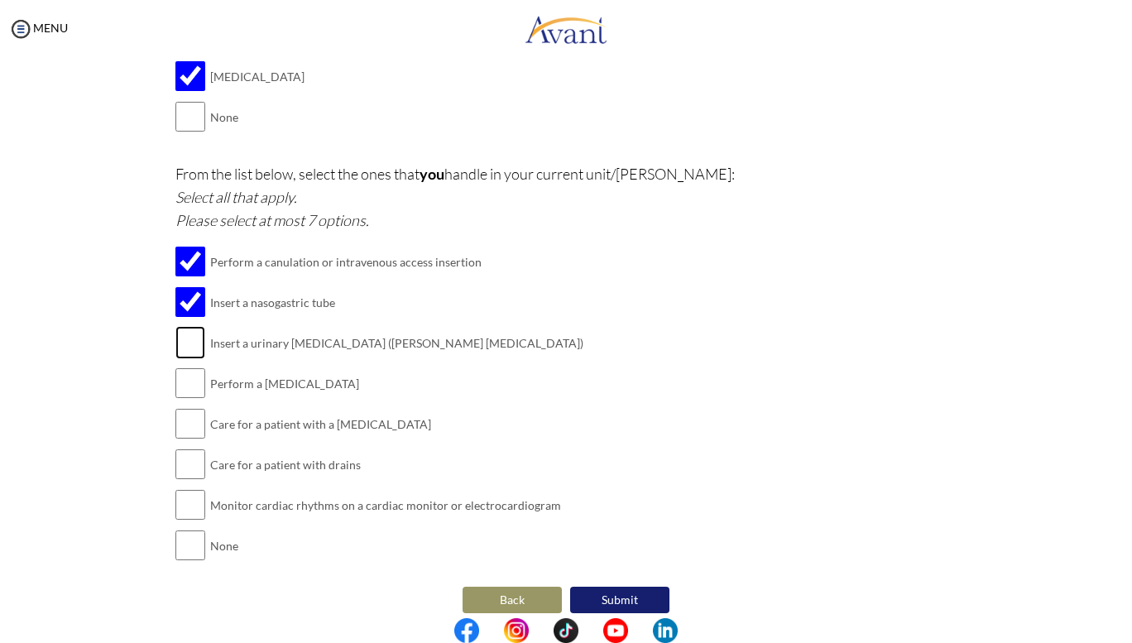
checkbox input "true"
click at [185, 369] on input "checkbox" at bounding box center [190, 383] width 30 height 33
checkbox input "true"
click at [185, 407] on input "checkbox" at bounding box center [190, 423] width 30 height 33
checkbox input "true"
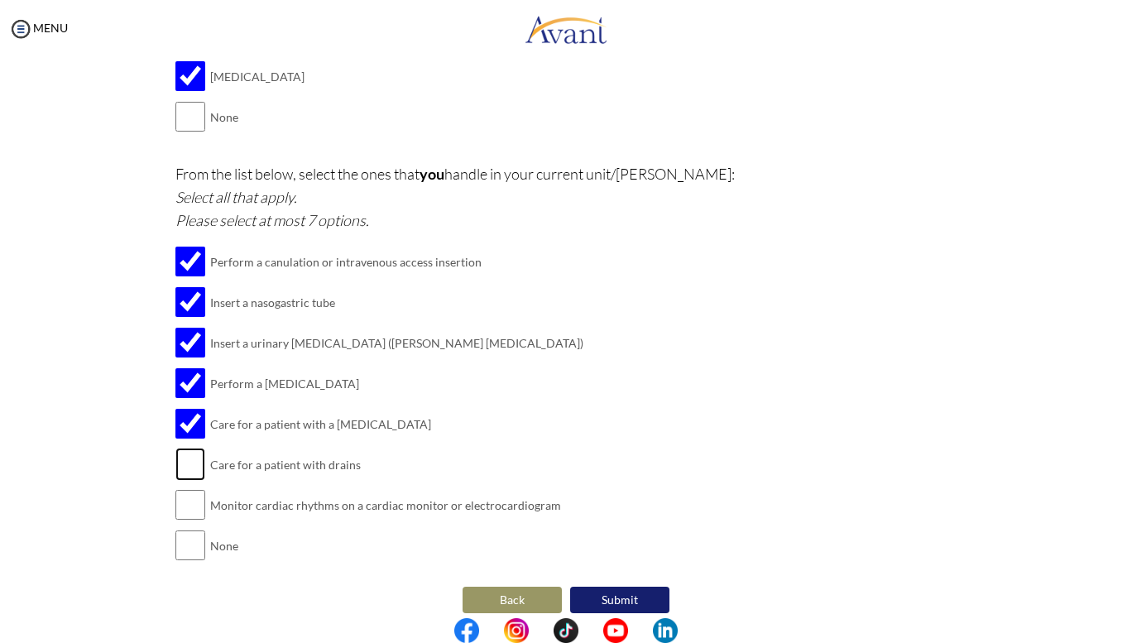
click at [185, 448] on input "checkbox" at bounding box center [190, 464] width 30 height 33
checkbox input "true"
click at [184, 493] on input "checkbox" at bounding box center [190, 504] width 30 height 33
checkbox input "true"
